Goal: Navigation & Orientation: Find specific page/section

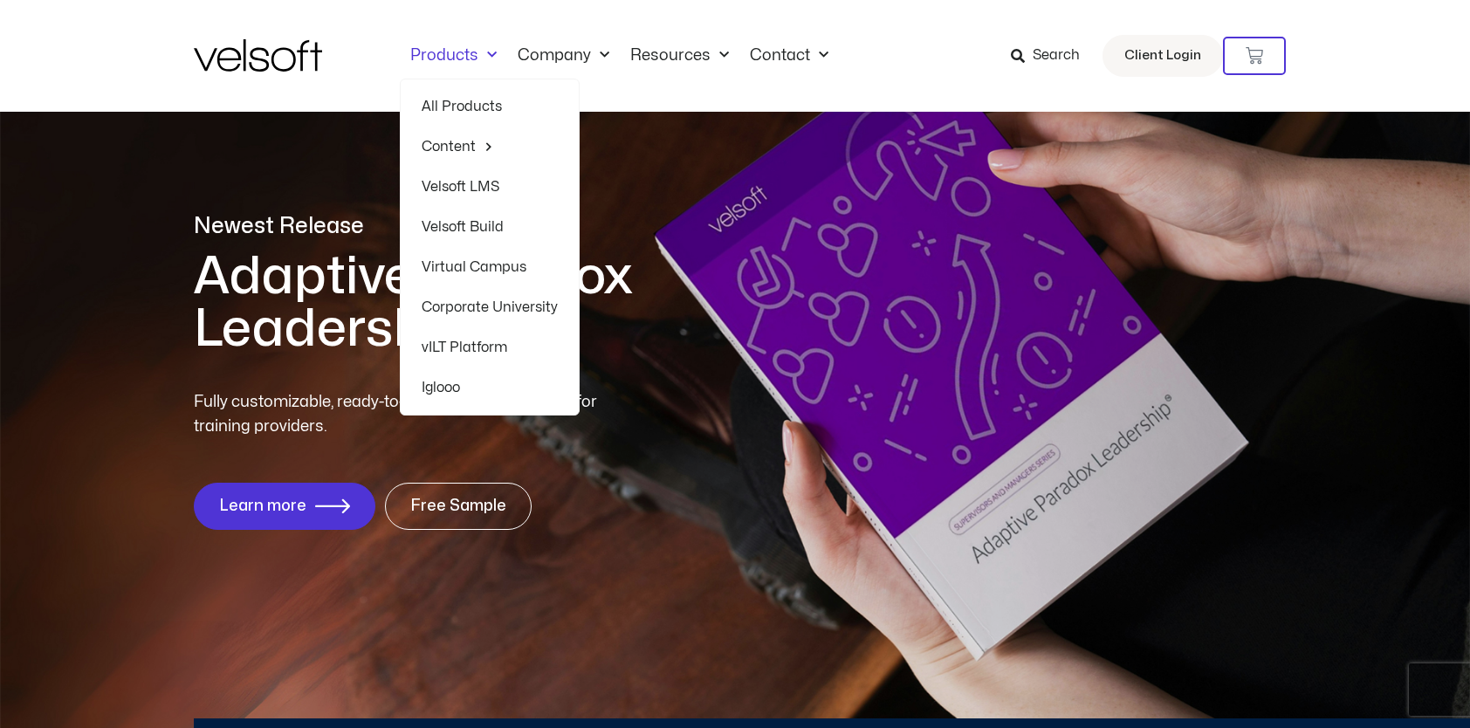
click at [471, 110] on link "All Products" at bounding box center [490, 106] width 136 height 40
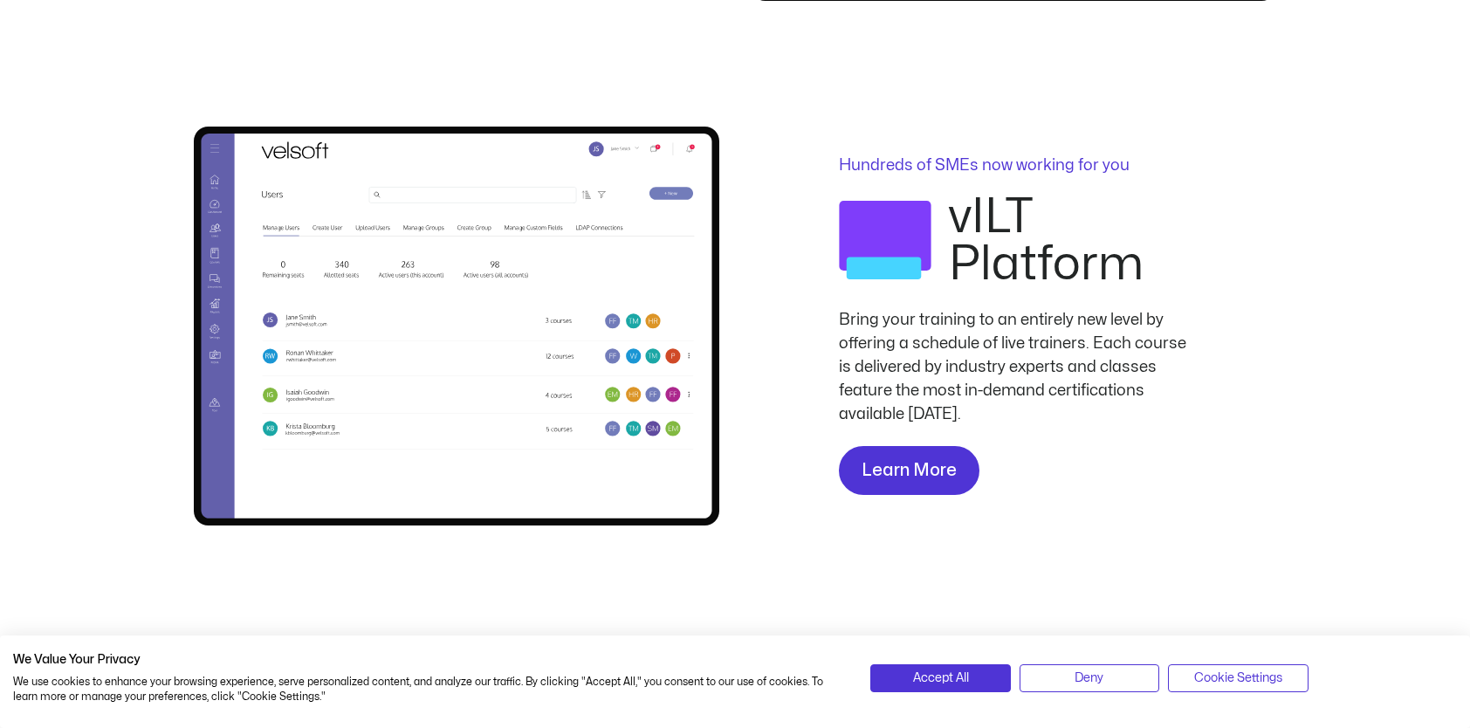
scroll to position [981, 0]
